Goal: Information Seeking & Learning: Learn about a topic

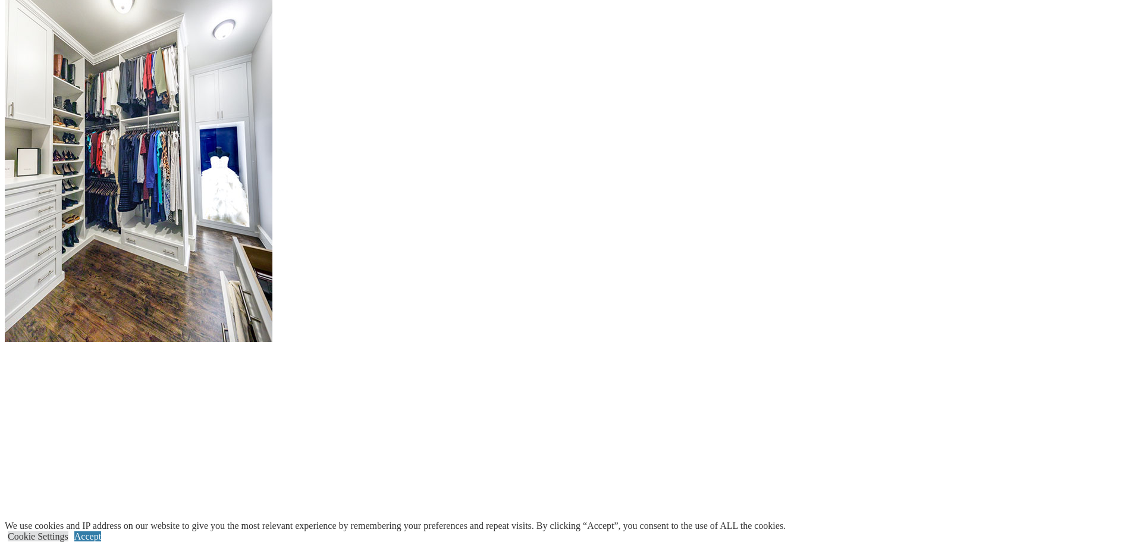
scroll to position [1487, 0]
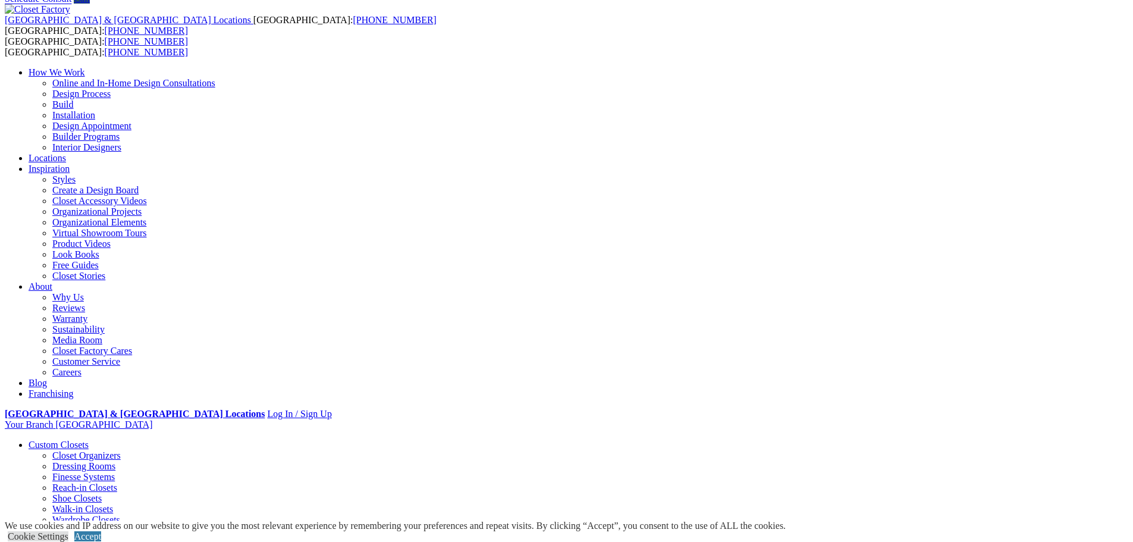
scroll to position [0, 0]
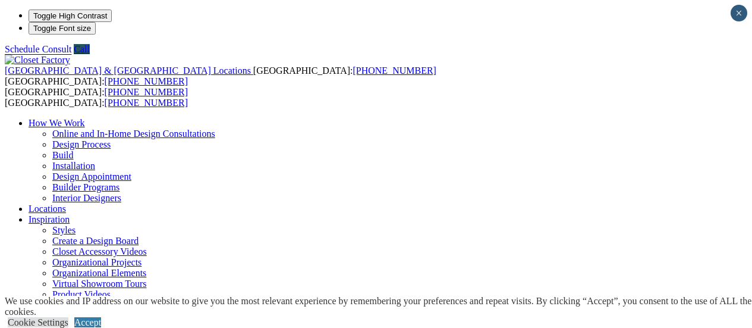
scroll to position [56, 0]
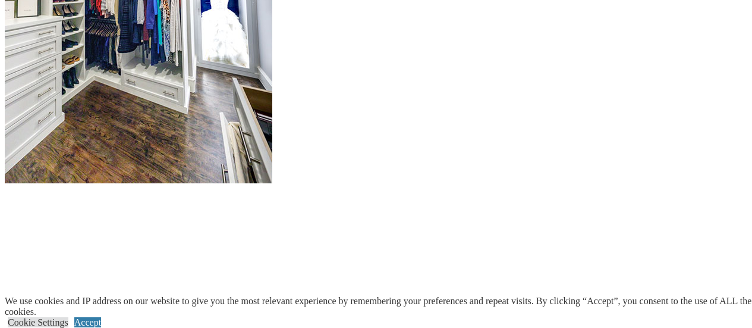
scroll to position [1496, 0]
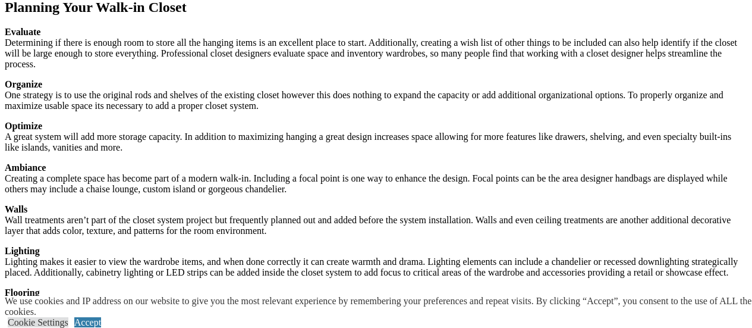
scroll to position [1793, 0]
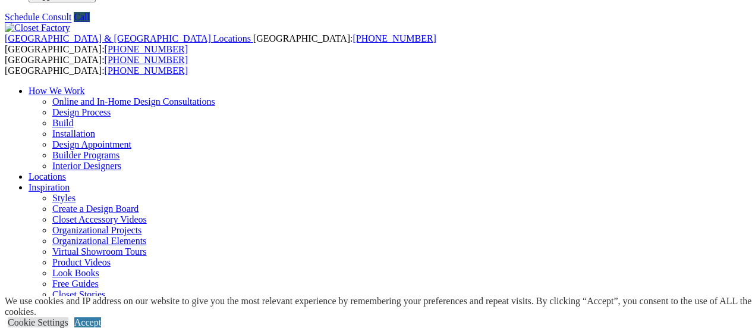
scroll to position [0, 0]
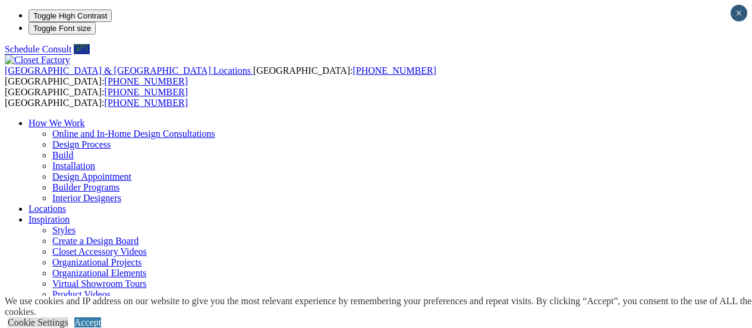
click at [99, 300] on link "Look Books" at bounding box center [75, 305] width 47 height 10
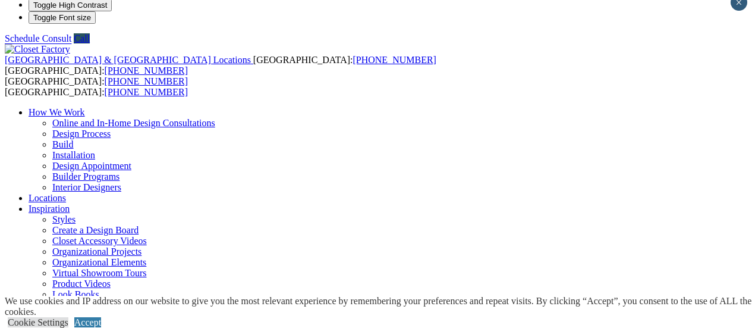
scroll to position [11, 0]
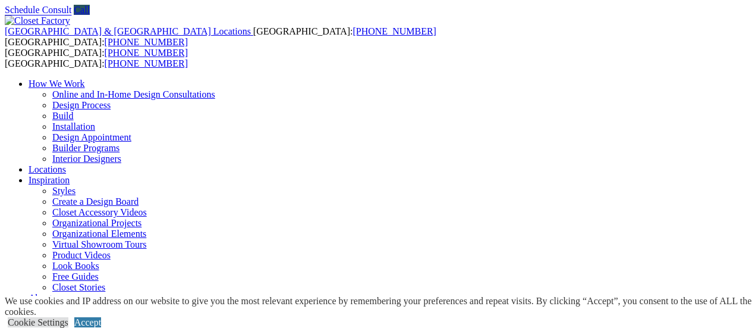
scroll to position [0, 0]
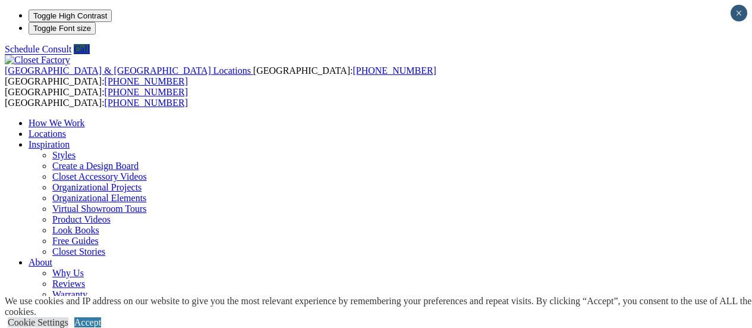
click at [76, 150] on link "Styles" at bounding box center [63, 155] width 23 height 10
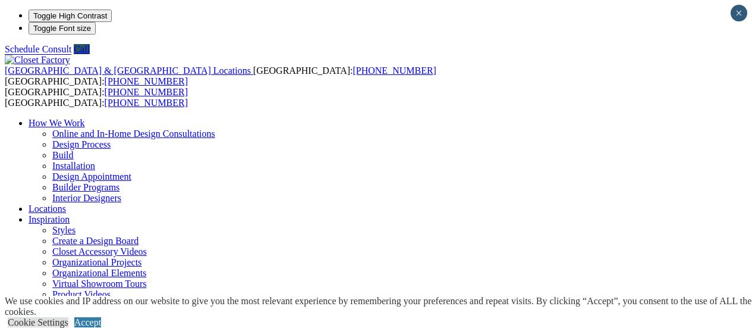
click at [147, 278] on link "Virtual Showroom Tours" at bounding box center [99, 283] width 95 height 10
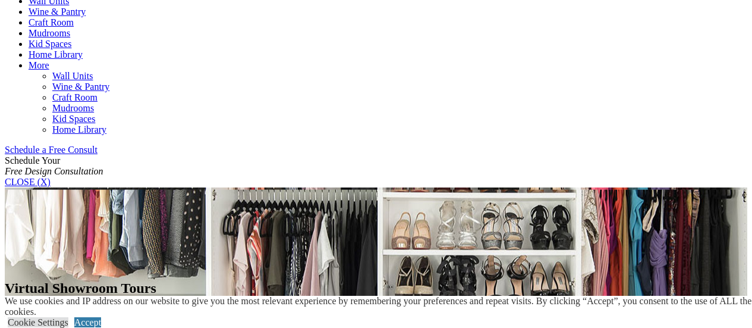
scroll to position [654, 0]
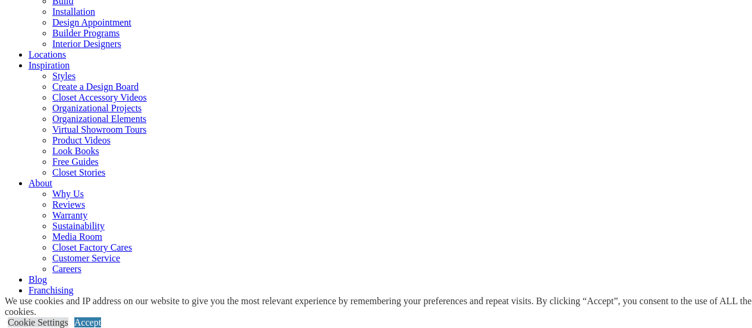
scroll to position [285, 0]
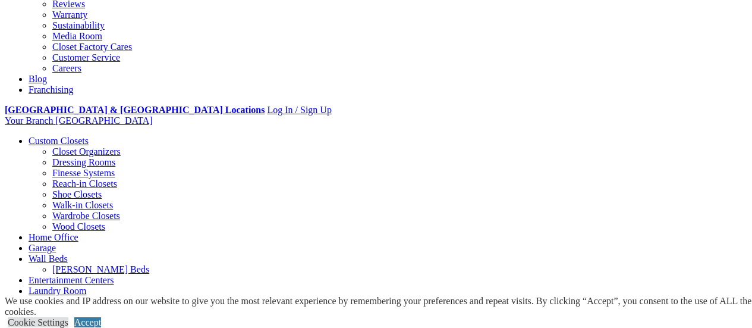
scroll to position [355, 0]
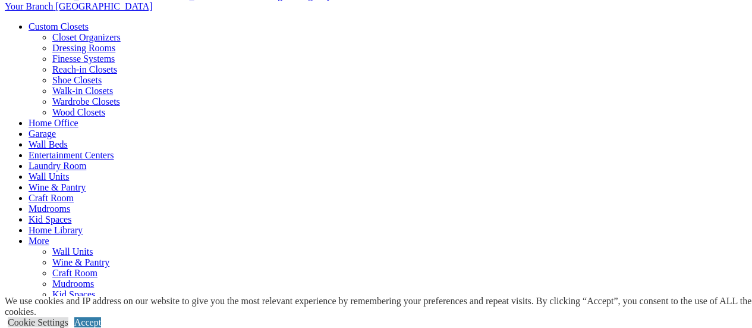
scroll to position [257, 0]
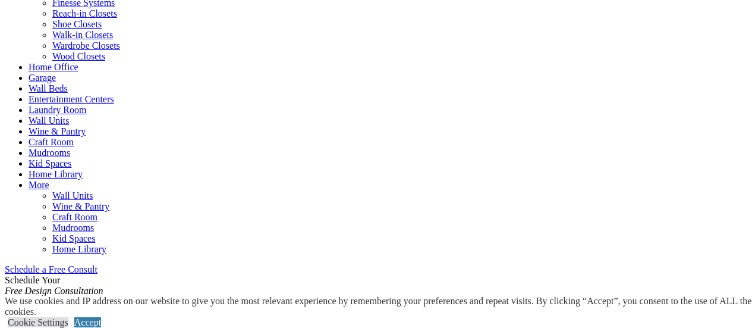
click at [55, 40] on link "Walk-in Closets" at bounding box center [82, 35] width 61 height 10
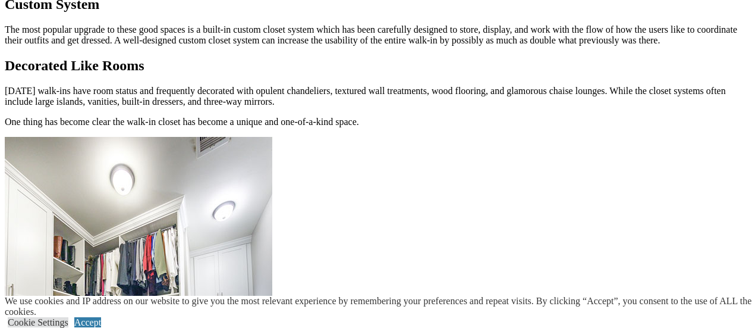
scroll to position [1156, 0]
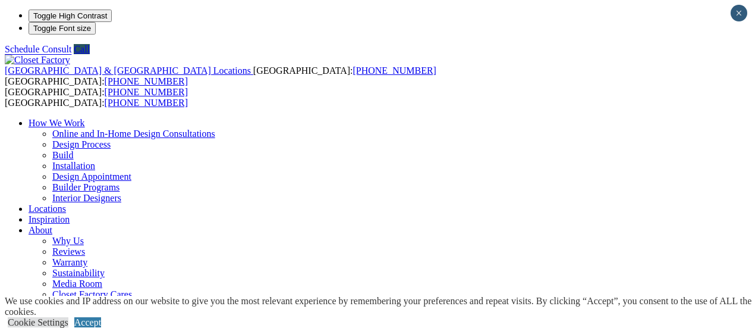
scroll to position [56, 0]
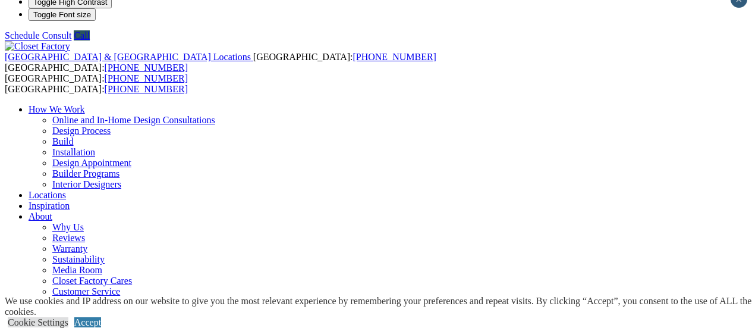
scroll to position [0, 0]
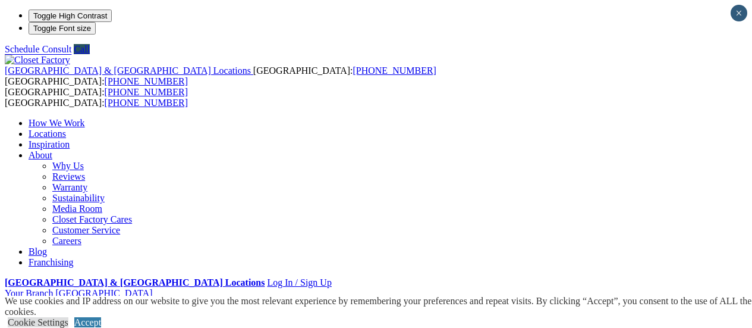
click at [62, 308] on link "Custom Closets" at bounding box center [59, 313] width 60 height 10
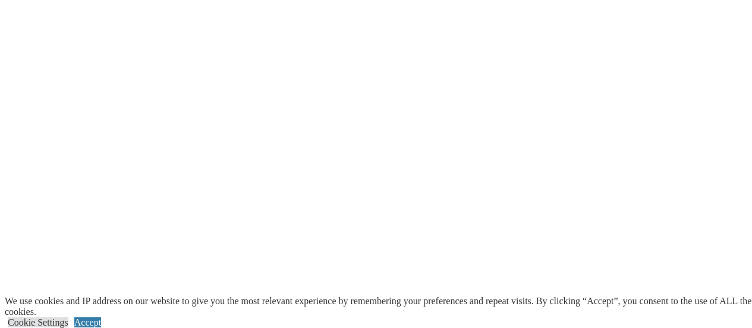
scroll to position [895, 0]
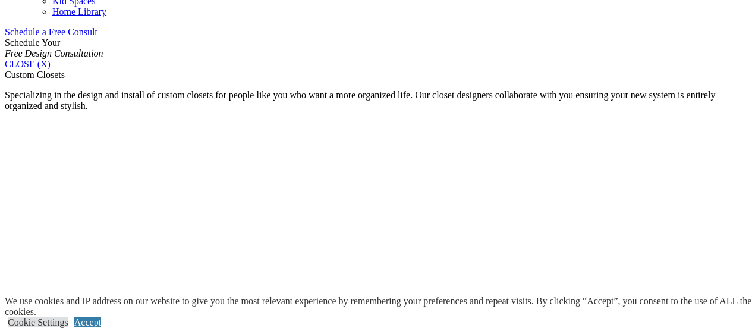
scroll to position [770, 0]
